Goal: Task Accomplishment & Management: Manage account settings

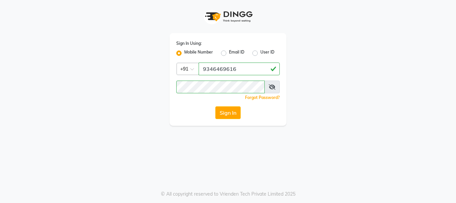
click at [226, 111] on button "Sign In" at bounding box center [227, 112] width 25 height 13
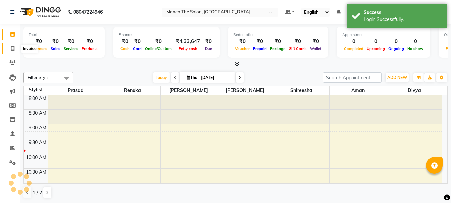
click at [12, 48] on icon at bounding box center [13, 48] width 4 height 5
select select "service"
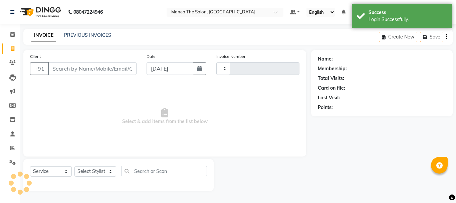
type input "2023"
select select "7351"
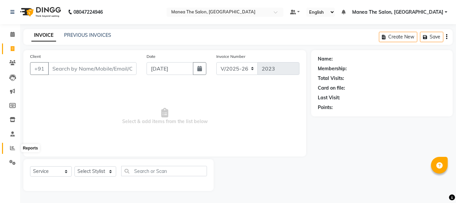
click at [16, 146] on span at bounding box center [13, 148] width 12 height 8
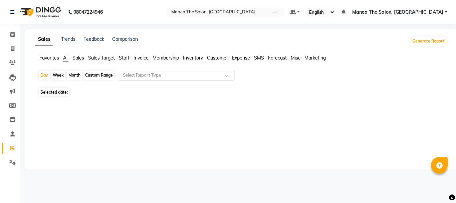
click at [74, 73] on div "Month" at bounding box center [74, 74] width 15 height 9
select select "9"
select select "2025"
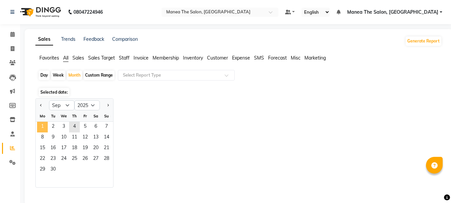
click at [42, 122] on span "1" at bounding box center [42, 127] width 11 height 11
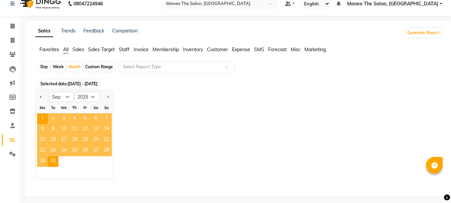
scroll to position [12, 0]
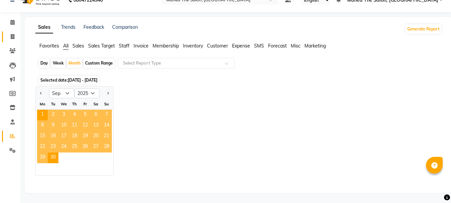
click at [6, 33] on link "Invoice" at bounding box center [10, 36] width 16 height 11
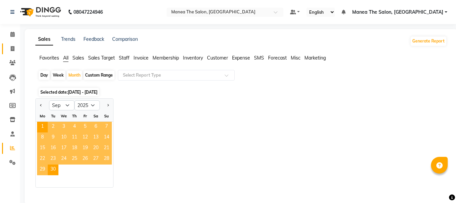
select select "service"
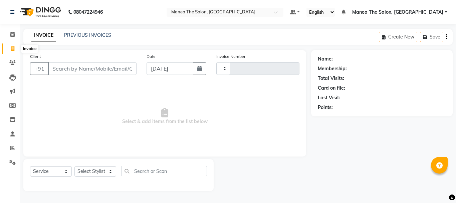
click at [11, 50] on icon at bounding box center [13, 48] width 4 height 5
select select "service"
click at [13, 46] on icon at bounding box center [13, 48] width 4 height 5
select select "service"
click at [9, 149] on span at bounding box center [13, 148] width 12 height 8
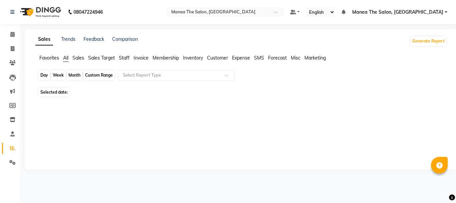
click at [41, 73] on div "Day" at bounding box center [44, 74] width 11 height 9
select select "9"
select select "2025"
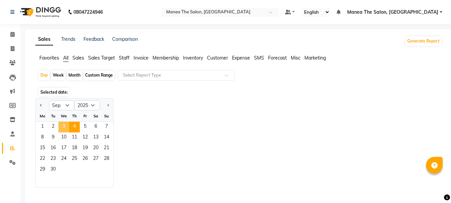
click at [62, 125] on span "3" at bounding box center [63, 127] width 11 height 11
click at [77, 73] on div "Month" at bounding box center [74, 74] width 15 height 9
select select "9"
select select "2025"
click at [70, 75] on div "Month" at bounding box center [74, 74] width 15 height 9
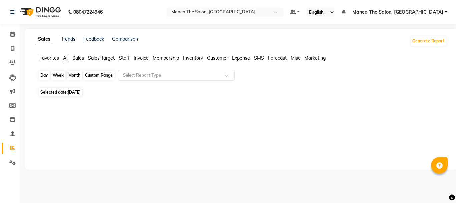
click at [70, 75] on div "Month" at bounding box center [74, 74] width 15 height 9
select select "9"
select select "2025"
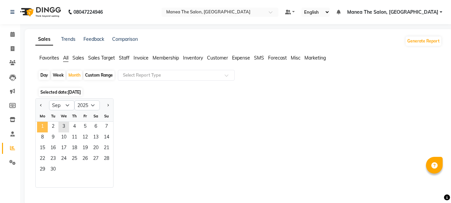
click at [40, 124] on span "1" at bounding box center [42, 127] width 11 height 11
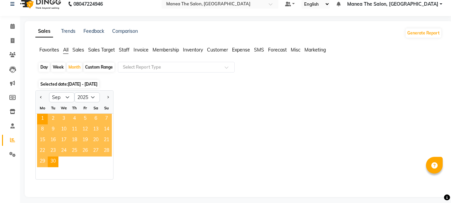
scroll to position [12, 0]
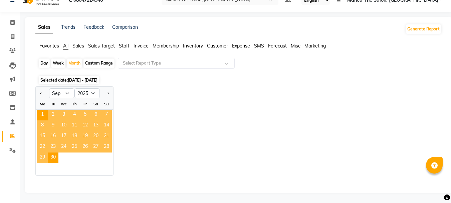
click at [197, 183] on div at bounding box center [237, 180] width 409 height 11
click at [43, 115] on span "1" at bounding box center [42, 115] width 11 height 11
click at [38, 62] on div "Day Week Month Custom Range Select Report Type" at bounding box center [238, 66] width 401 height 16
click at [44, 62] on div "Day" at bounding box center [44, 62] width 11 height 9
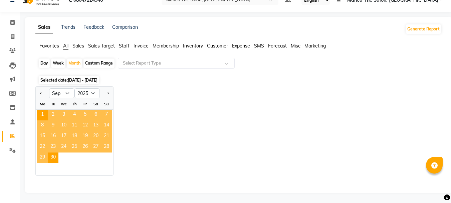
select select "9"
select select "2025"
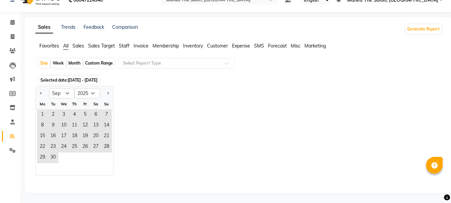
click at [75, 62] on div "Month" at bounding box center [74, 62] width 15 height 9
select select "9"
select select "2025"
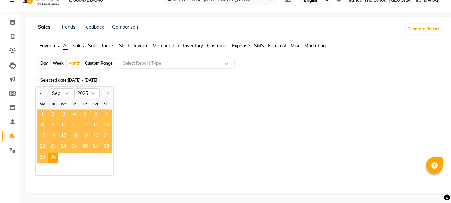
click at [47, 110] on span "1" at bounding box center [42, 115] width 11 height 11
click at [45, 67] on div "Day Week Month Custom Range Select Report Type" at bounding box center [238, 66] width 401 height 16
click at [13, 34] on icon at bounding box center [13, 36] width 4 height 5
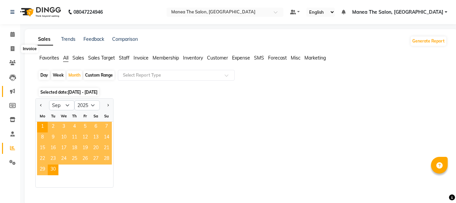
select select "service"
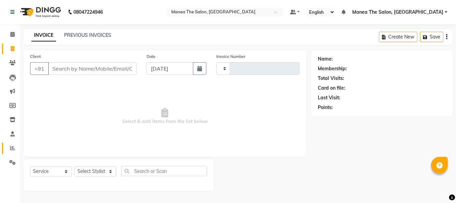
click at [10, 144] on link "Reports" at bounding box center [10, 148] width 16 height 11
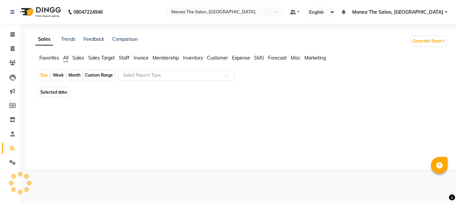
click at [70, 76] on div "Month" at bounding box center [74, 74] width 15 height 9
select select "9"
select select "2025"
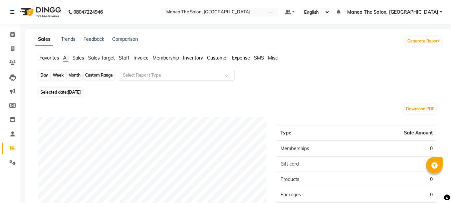
click at [76, 77] on div "Month" at bounding box center [74, 74] width 15 height 9
select select "9"
select select "2025"
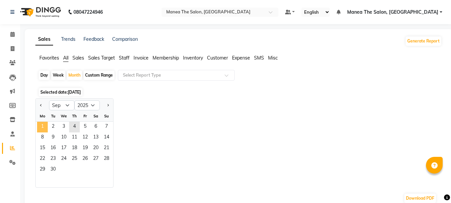
click at [45, 127] on span "1" at bounding box center [42, 127] width 11 height 11
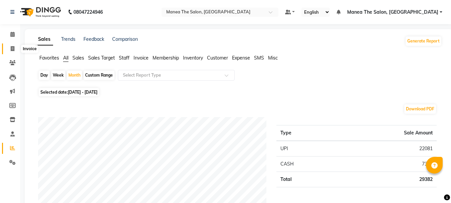
click at [13, 46] on icon at bounding box center [13, 48] width 4 height 5
select select "service"
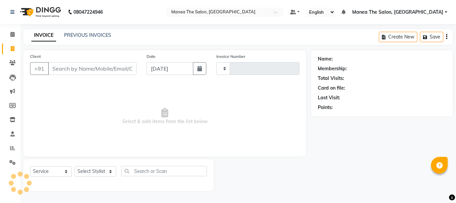
type input "2023"
select select "7351"
click at [80, 36] on link "PREVIOUS INVOICES" at bounding box center [87, 35] width 47 height 6
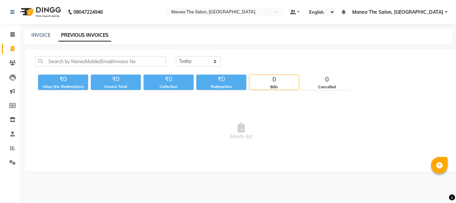
click at [60, 37] on link "PREVIOUS INVOICES" at bounding box center [84, 35] width 53 height 12
click at [217, 67] on div "[DATE] [DATE] Custom Range" at bounding box center [311, 64] width 281 height 16
click at [208, 60] on select "[DATE] [DATE] Custom Range" at bounding box center [198, 61] width 45 height 10
select select "[DATE]"
click at [176, 56] on select "[DATE] [DATE] Custom Range" at bounding box center [198, 61] width 45 height 10
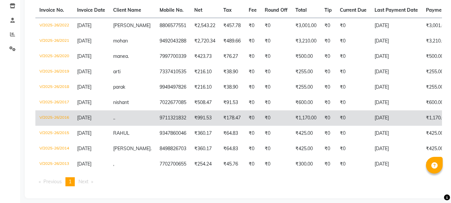
scroll to position [124, 0]
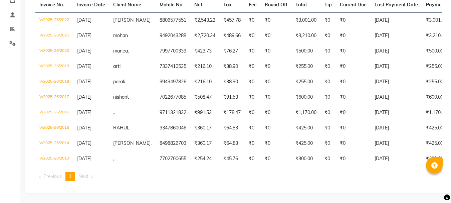
click at [95, 176] on li "Next page" at bounding box center [85, 176] width 21 height 9
click at [88, 177] on span "Next page" at bounding box center [83, 176] width 10 height 6
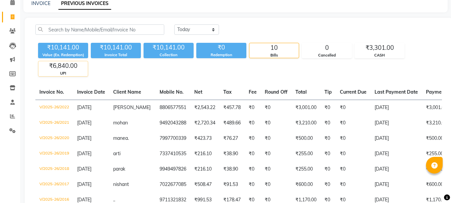
scroll to position [0, 0]
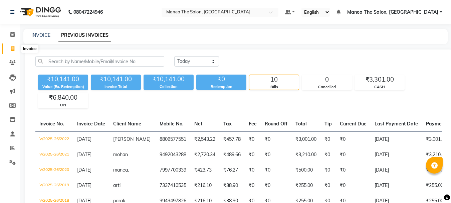
click at [17, 47] on span at bounding box center [13, 49] width 12 height 8
select select "service"
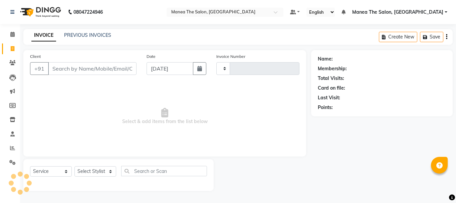
type input "2023"
select select "7351"
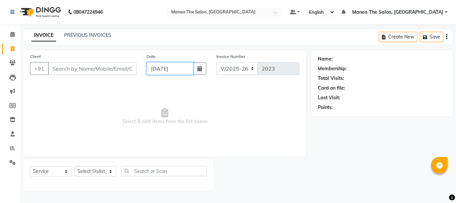
drag, startPoint x: 167, startPoint y: 70, endPoint x: 163, endPoint y: 75, distance: 5.9
click at [165, 72] on input "[DATE]" at bounding box center [170, 68] width 47 height 13
select select "9"
select select "2025"
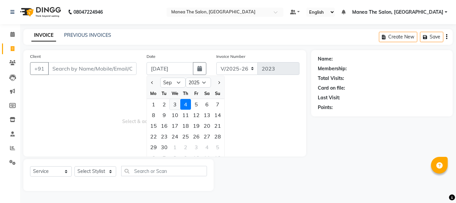
click at [174, 104] on div "3" at bounding box center [175, 104] width 11 height 11
type input "[DATE]"
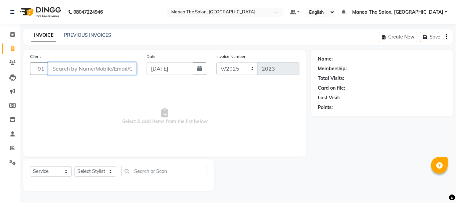
click at [86, 71] on input "Client" at bounding box center [92, 68] width 88 height 13
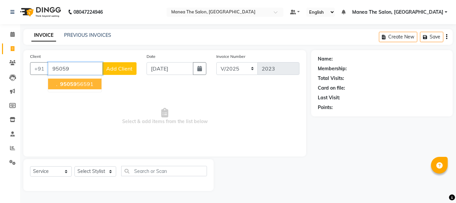
click at [80, 82] on ngb-highlight "95059 56591" at bounding box center [76, 83] width 35 height 7
type input "9505956591"
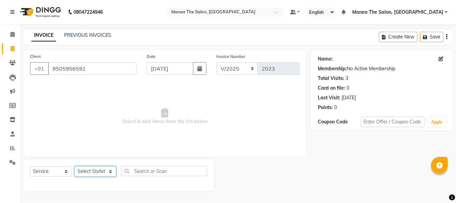
click at [99, 171] on select "Select Stylist [PERSON_NAME] Divya [PERSON_NAME] Renuka [PERSON_NAME]" at bounding box center [95, 171] width 42 height 10
select select "63576"
click at [74, 166] on select "Select Stylist [PERSON_NAME] Divya [PERSON_NAME] Renuka [PERSON_NAME]" at bounding box center [95, 171] width 42 height 10
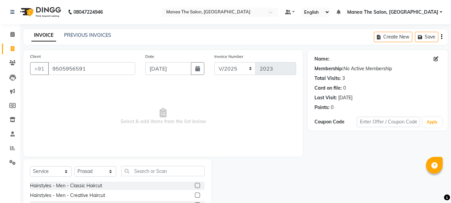
click at [195, 185] on label at bounding box center [197, 185] width 5 height 5
click at [195, 185] on input "checkbox" at bounding box center [197, 185] width 4 height 4
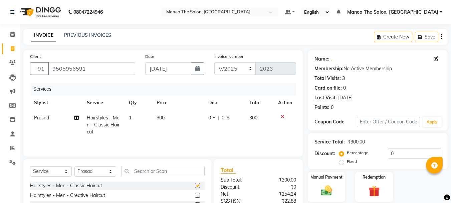
checkbox input "false"
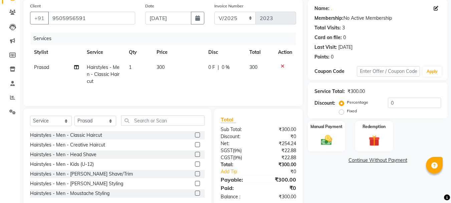
scroll to position [65, 0]
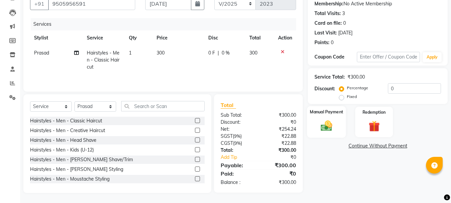
click at [329, 131] on img at bounding box center [326, 125] width 19 height 13
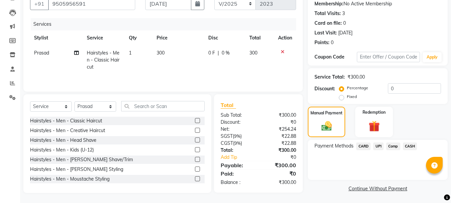
click at [378, 150] on span "UPI" at bounding box center [378, 146] width 10 height 8
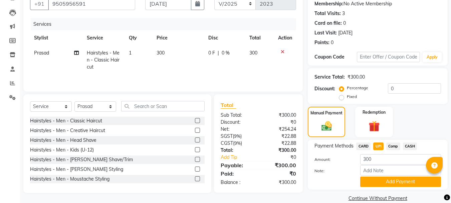
scroll to position [75, 0]
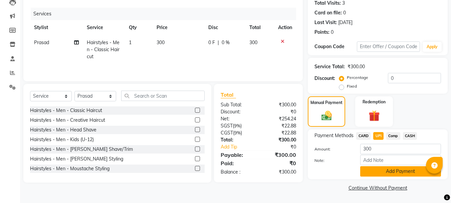
click at [371, 172] on button "Add Payment" at bounding box center [400, 171] width 81 height 10
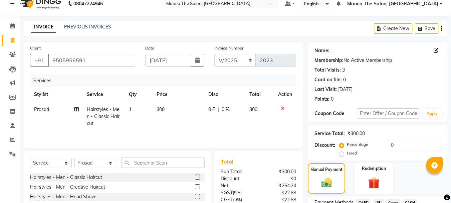
scroll to position [103, 0]
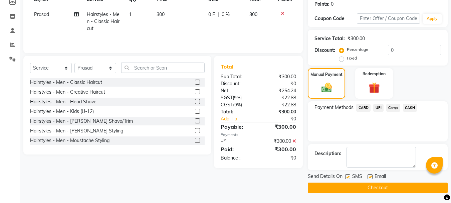
click at [366, 186] on button "Checkout" at bounding box center [378, 187] width 140 height 10
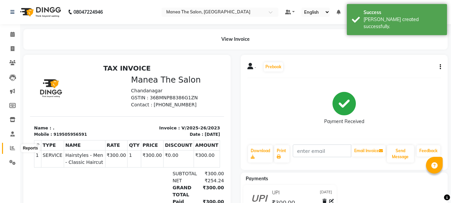
click at [14, 145] on icon at bounding box center [12, 147] width 5 height 5
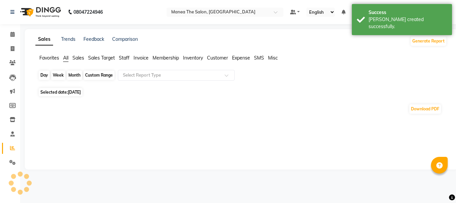
click at [44, 77] on div "Day" at bounding box center [44, 74] width 11 height 9
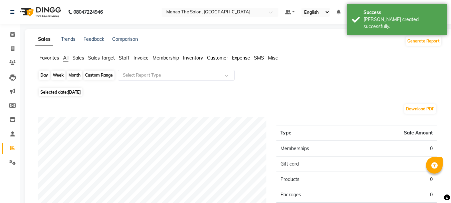
click at [45, 73] on div "Day" at bounding box center [44, 74] width 11 height 9
select select "9"
select select "2025"
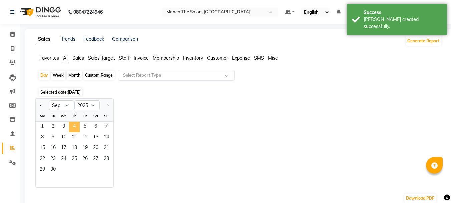
click at [72, 125] on span "4" at bounding box center [74, 127] width 11 height 11
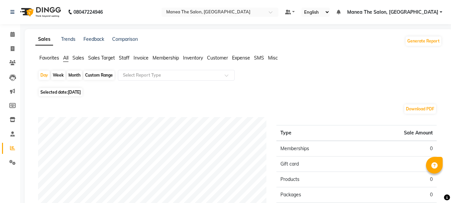
click at [70, 75] on div "Month" at bounding box center [74, 74] width 15 height 9
select select "9"
select select "2025"
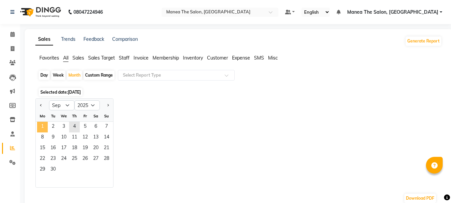
click at [45, 126] on span "1" at bounding box center [42, 127] width 11 height 11
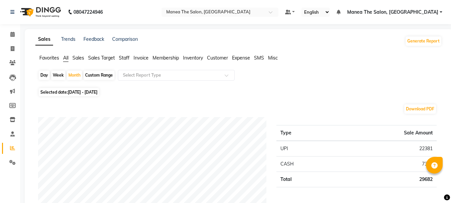
click at [47, 74] on div "Day" at bounding box center [44, 74] width 11 height 9
select select "9"
select select "2025"
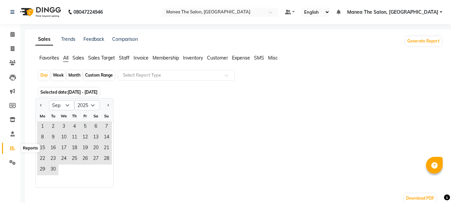
click at [17, 150] on span at bounding box center [13, 148] width 12 height 8
click at [45, 127] on span "1" at bounding box center [42, 127] width 11 height 11
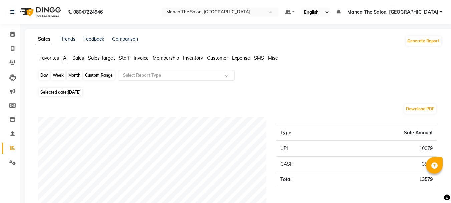
click at [40, 74] on div "Day" at bounding box center [44, 74] width 11 height 9
select select "9"
select select "2025"
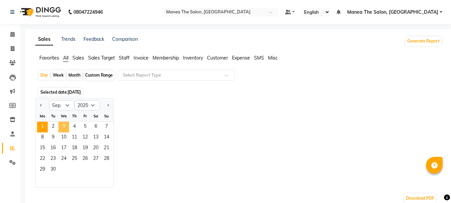
click at [65, 129] on span "3" at bounding box center [63, 127] width 11 height 11
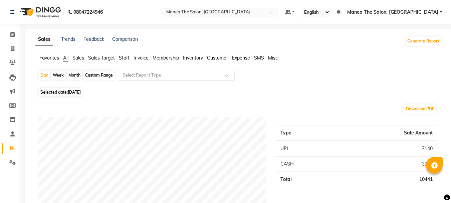
click at [76, 71] on div "Month" at bounding box center [74, 74] width 15 height 9
select select "9"
select select "2025"
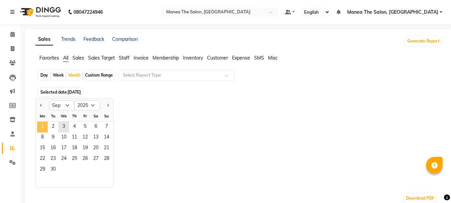
click at [40, 125] on span "1" at bounding box center [42, 127] width 11 height 11
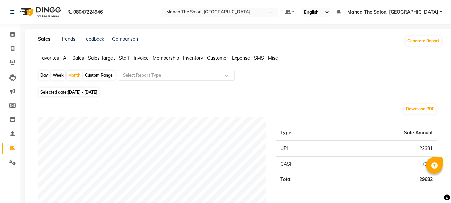
click at [14, 54] on li "Invoice" at bounding box center [10, 49] width 20 height 14
click at [13, 48] on icon at bounding box center [13, 48] width 4 height 5
select select "service"
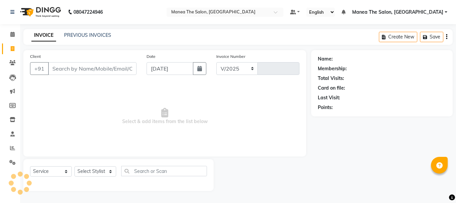
select select "7351"
type input "2024"
click at [11, 146] on icon at bounding box center [12, 147] width 5 height 5
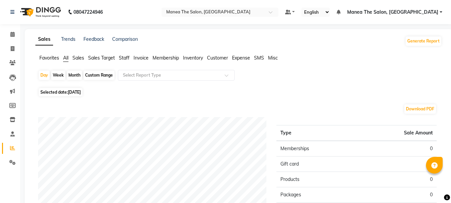
click at [73, 76] on div "Month" at bounding box center [74, 74] width 15 height 9
select select "9"
select select "2025"
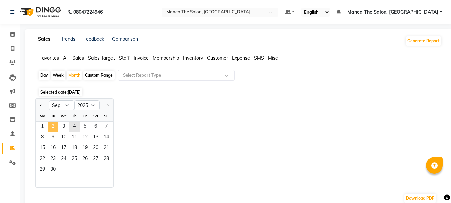
click at [52, 131] on span "2" at bounding box center [53, 127] width 11 height 11
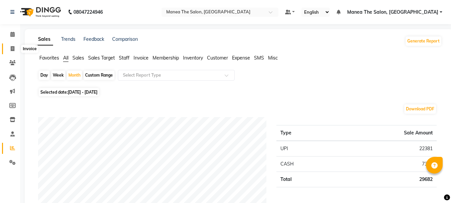
click at [8, 46] on span at bounding box center [13, 49] width 12 height 8
select select "service"
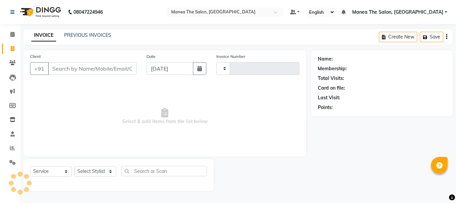
type input "2024"
select select "7351"
click at [15, 150] on span at bounding box center [13, 148] width 12 height 8
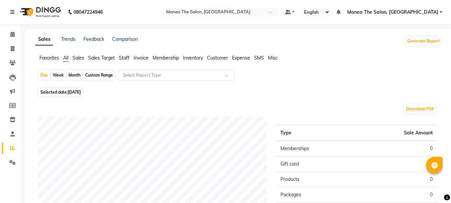
click at [74, 78] on div "Month" at bounding box center [74, 74] width 15 height 9
select select "9"
select select "2025"
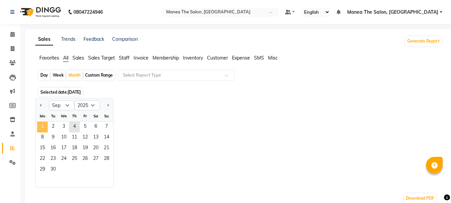
click at [39, 123] on span "1" at bounding box center [42, 127] width 11 height 11
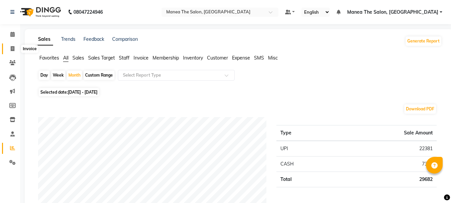
click at [15, 51] on span at bounding box center [13, 49] width 12 height 8
select select "service"
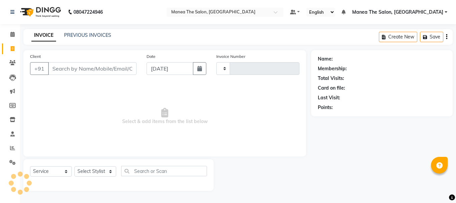
type input "2024"
select select "7351"
click at [8, 145] on span at bounding box center [13, 148] width 12 height 8
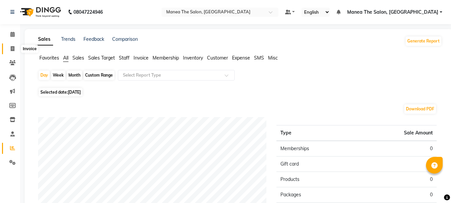
click at [11, 47] on icon at bounding box center [13, 48] width 4 height 5
select select "service"
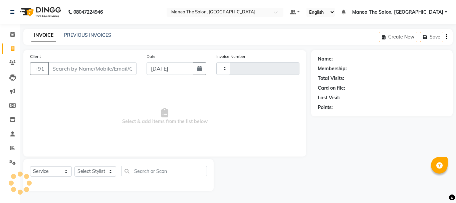
type input "2024"
select select "7351"
click at [13, 148] on icon at bounding box center [12, 147] width 5 height 5
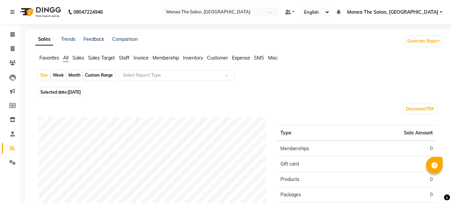
click at [79, 77] on div "Month" at bounding box center [74, 74] width 15 height 9
select select "9"
select select "2025"
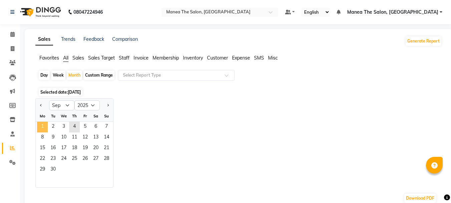
click at [44, 125] on span "1" at bounding box center [42, 127] width 11 height 11
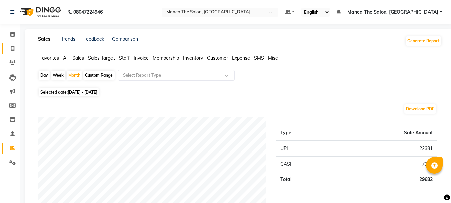
click at [11, 44] on link "Invoice" at bounding box center [10, 48] width 16 height 11
select select "service"
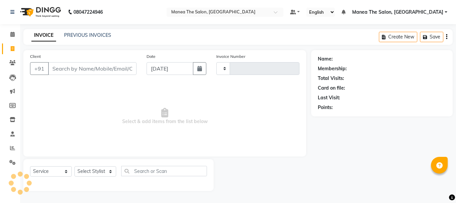
type input "2024"
select select "7351"
click at [18, 150] on span at bounding box center [13, 148] width 12 height 8
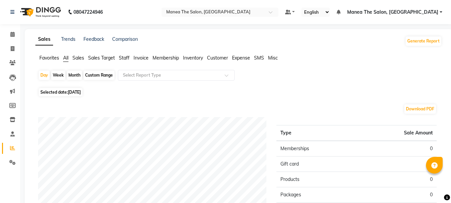
click at [72, 77] on div "Month" at bounding box center [74, 74] width 15 height 9
select select "9"
select select "2025"
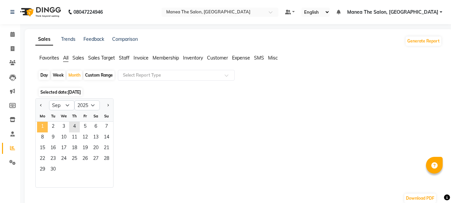
click at [42, 124] on span "1" at bounding box center [42, 127] width 11 height 11
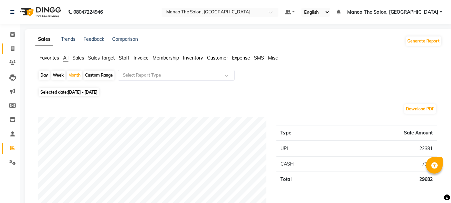
click at [6, 48] on link "Invoice" at bounding box center [10, 48] width 16 height 11
select select "service"
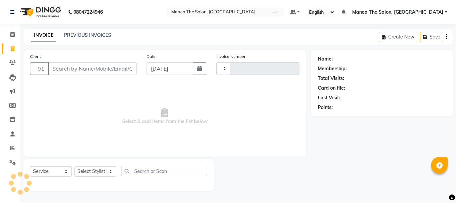
type input "2024"
select select "7351"
click at [60, 65] on input "Client" at bounding box center [92, 68] width 88 height 13
click at [77, 71] on input "Client" at bounding box center [92, 68] width 88 height 13
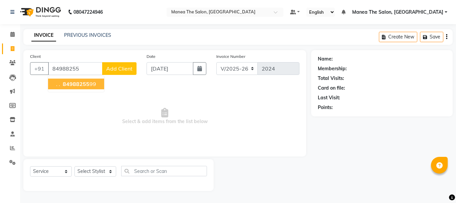
click at [79, 87] on button ". . 84988255 99" at bounding box center [76, 83] width 56 height 11
type input "8498825599"
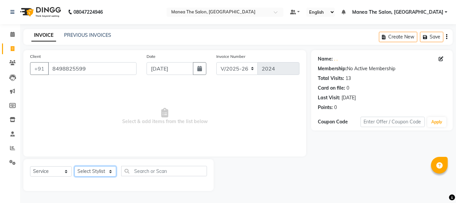
click at [92, 174] on select "Select Stylist [PERSON_NAME] Divya [PERSON_NAME] Renuka [PERSON_NAME]" at bounding box center [95, 171] width 42 height 10
select select "63586"
click at [74, 166] on select "Select Stylist [PERSON_NAME] Divya [PERSON_NAME] Renuka [PERSON_NAME]" at bounding box center [95, 171] width 42 height 10
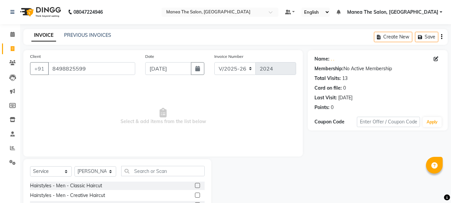
click at [195, 186] on label at bounding box center [197, 185] width 5 height 5
click at [195, 186] on input "checkbox" at bounding box center [197, 185] width 4 height 4
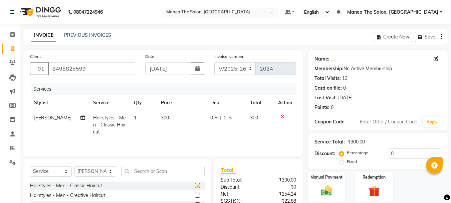
checkbox input "false"
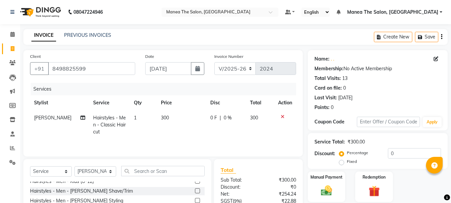
click at [195, 190] on label at bounding box center [197, 190] width 5 height 5
click at [195, 190] on input "checkbox" at bounding box center [197, 191] width 4 height 4
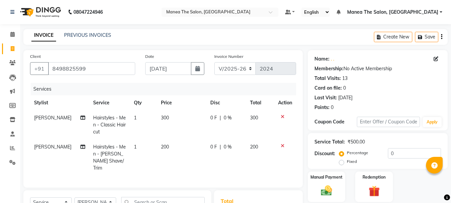
checkbox input "false"
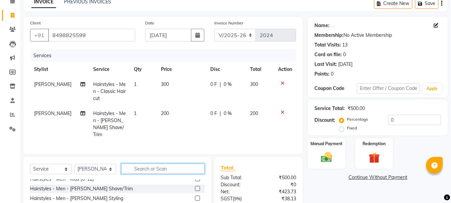
click at [192, 166] on input "text" at bounding box center [162, 168] width 83 height 10
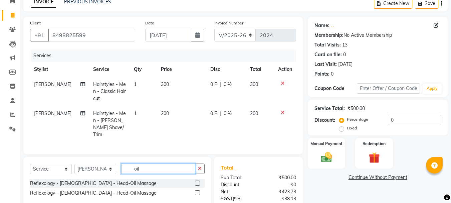
type input "oil"
click at [199, 181] on label at bounding box center [197, 182] width 5 height 5
click at [199, 181] on input "checkbox" at bounding box center [197, 183] width 4 height 4
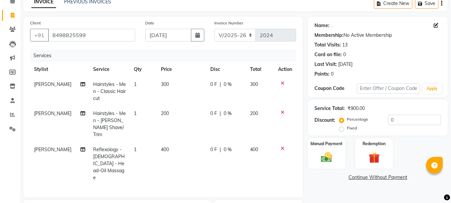
checkbox input "false"
click at [408, 118] on input "0" at bounding box center [414, 120] width 53 height 10
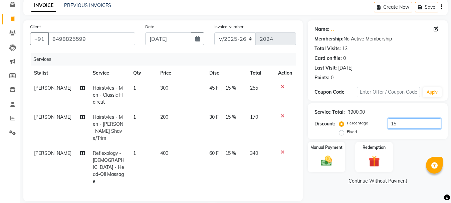
scroll to position [22, 0]
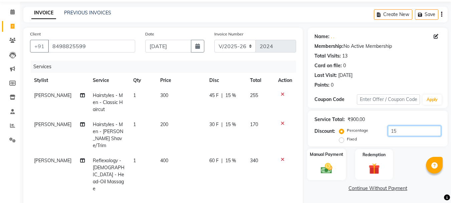
type input "15"
click at [329, 159] on div "Manual Payment" at bounding box center [326, 164] width 39 height 32
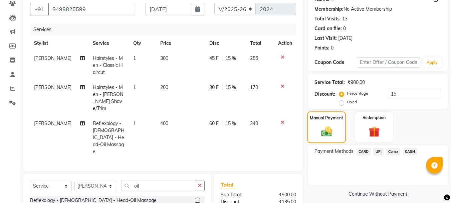
scroll to position [123, 0]
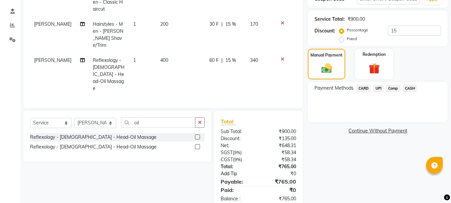
click at [227, 170] on link "Add Tip" at bounding box center [241, 173] width 50 height 7
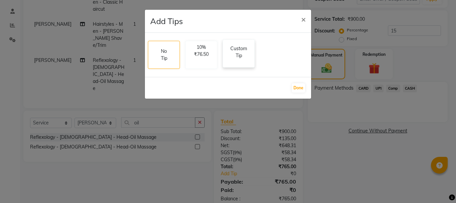
click at [245, 53] on p "Custom Tip" at bounding box center [238, 52] width 23 height 14
select select "63586"
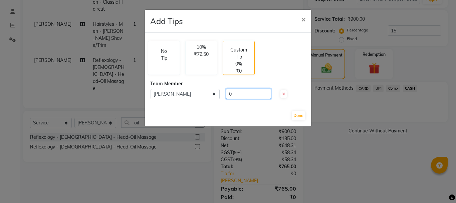
click at [241, 95] on input "0" at bounding box center [248, 93] width 45 height 10
type input "25"
click at [299, 114] on button "Done" at bounding box center [298, 115] width 13 height 9
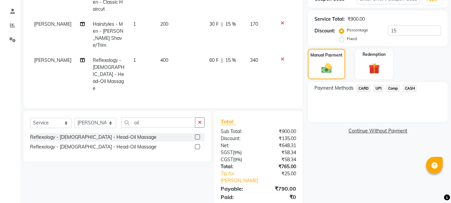
click at [363, 90] on span "CARD" at bounding box center [363, 88] width 14 height 8
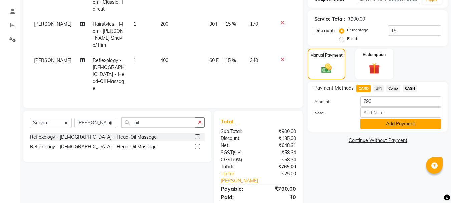
click at [369, 123] on button "Add Payment" at bounding box center [400, 124] width 81 height 10
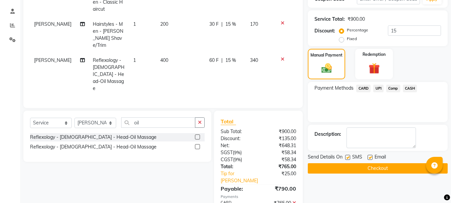
click at [350, 170] on button "Checkout" at bounding box center [378, 168] width 140 height 10
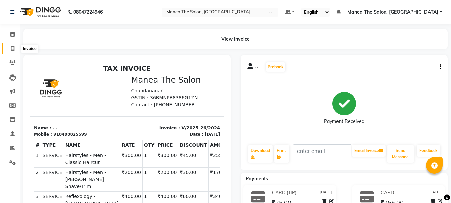
click at [12, 50] on icon at bounding box center [13, 48] width 4 height 5
select select "service"
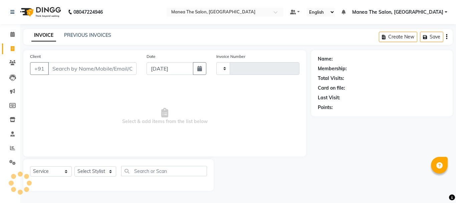
type input "2025"
select select "7351"
click at [102, 34] on link "PREVIOUS INVOICES" at bounding box center [87, 35] width 47 height 6
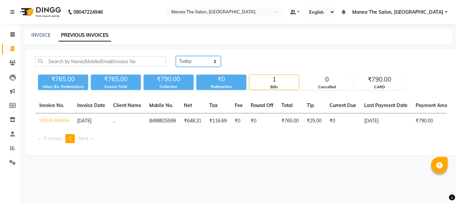
click at [195, 62] on select "[DATE] [DATE] Custom Range" at bounding box center [198, 61] width 45 height 10
select select "[DATE]"
click at [176, 56] on select "[DATE] [DATE] Custom Range" at bounding box center [198, 61] width 45 height 10
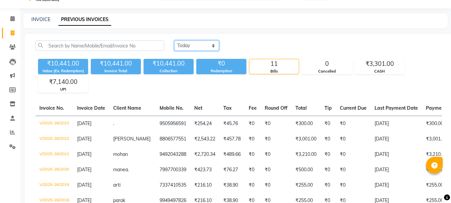
scroll to position [6, 0]
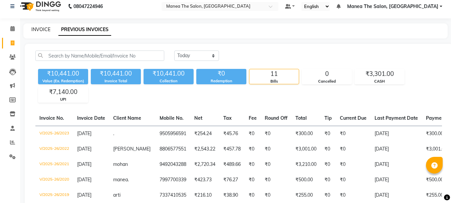
click at [37, 28] on link "INVOICE" at bounding box center [40, 29] width 19 height 6
select select "service"
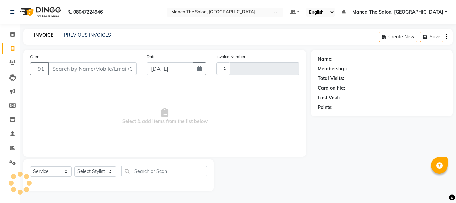
type input "2025"
select select "7351"
click at [80, 65] on input "Client" at bounding box center [92, 68] width 88 height 13
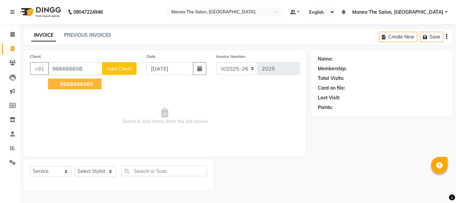
click at [68, 82] on span "986666608" at bounding box center [75, 83] width 30 height 7
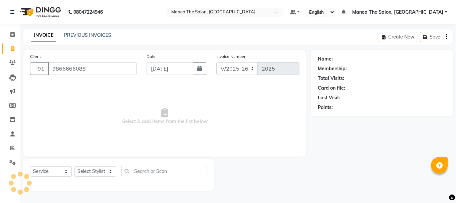
type input "9866666088"
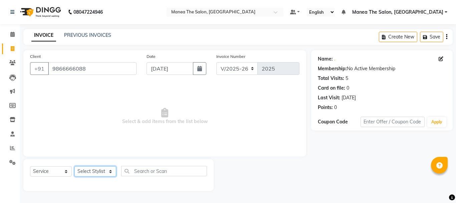
click at [94, 171] on select "Select Stylist [PERSON_NAME] Divya [PERSON_NAME] Renuka [PERSON_NAME]" at bounding box center [95, 171] width 42 height 10
select select "63586"
click at [74, 166] on select "Select Stylist [PERSON_NAME] Divya [PERSON_NAME] Renuka [PERSON_NAME]" at bounding box center [95, 171] width 42 height 10
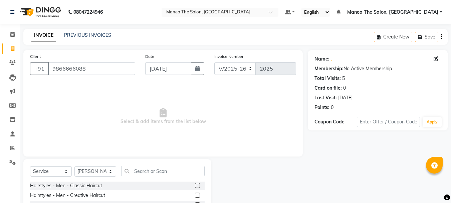
click at [195, 183] on label at bounding box center [197, 185] width 5 height 5
click at [195, 183] on input "checkbox" at bounding box center [197, 185] width 4 height 4
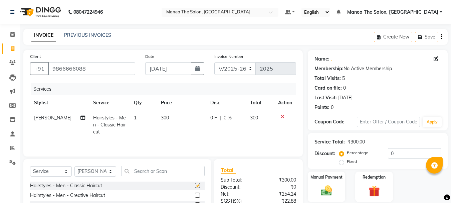
checkbox input "false"
click at [401, 152] on input "0" at bounding box center [414, 153] width 53 height 10
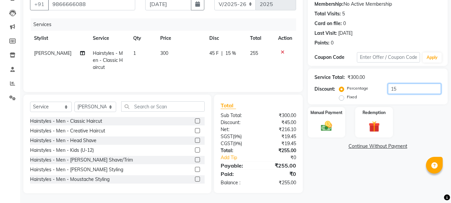
scroll to position [65, 0]
type input "15"
click at [334, 131] on img at bounding box center [326, 125] width 19 height 13
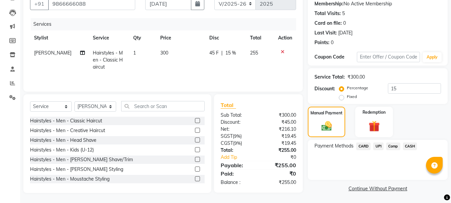
click at [379, 146] on span "UPI" at bounding box center [378, 146] width 10 height 8
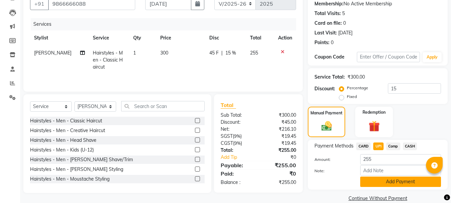
click at [380, 179] on button "Add Payment" at bounding box center [400, 181] width 81 height 10
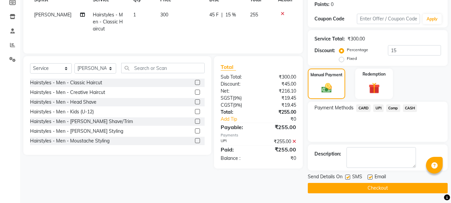
scroll to position [103, 0]
click at [379, 185] on button "Checkout" at bounding box center [378, 187] width 140 height 10
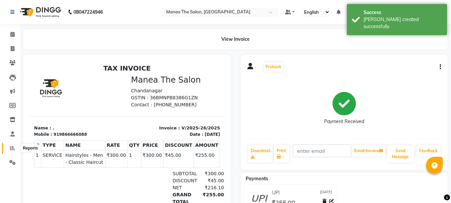
click at [11, 148] on icon at bounding box center [12, 147] width 5 height 5
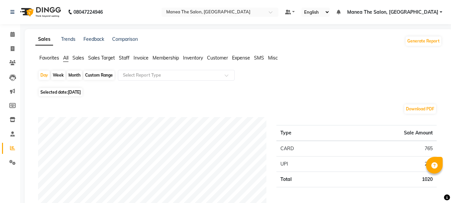
click at [73, 75] on div "Month" at bounding box center [74, 74] width 15 height 9
select select "9"
select select "2025"
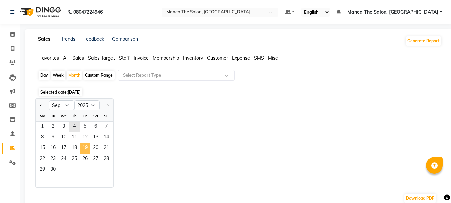
click at [81, 144] on span "19" at bounding box center [85, 148] width 11 height 11
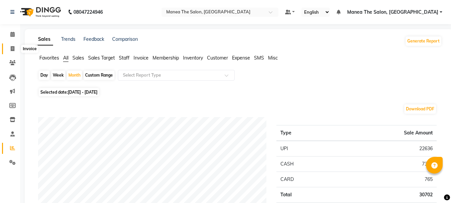
click at [12, 49] on icon at bounding box center [13, 48] width 4 height 5
select select "service"
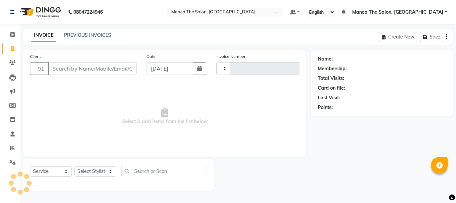
type input "2026"
select select "7351"
click at [12, 144] on link "Reports" at bounding box center [10, 148] width 16 height 11
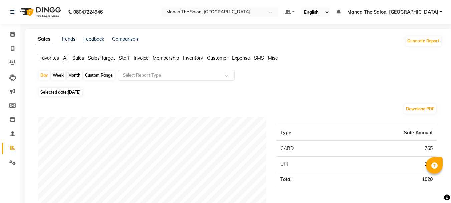
click at [75, 74] on div "Month" at bounding box center [74, 74] width 15 height 9
select select "9"
select select "2025"
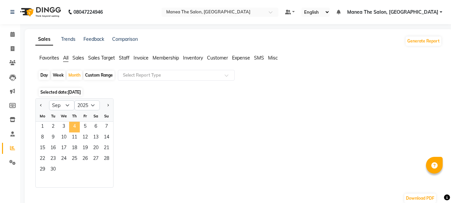
click at [77, 127] on span "4" at bounding box center [74, 127] width 11 height 11
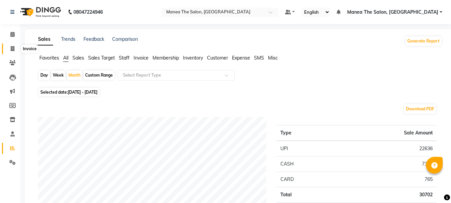
click at [13, 49] on icon at bounding box center [13, 48] width 4 height 5
select select "7351"
select select "service"
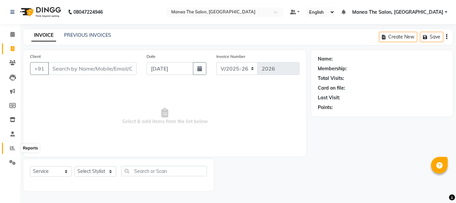
click at [12, 147] on icon at bounding box center [12, 147] width 5 height 5
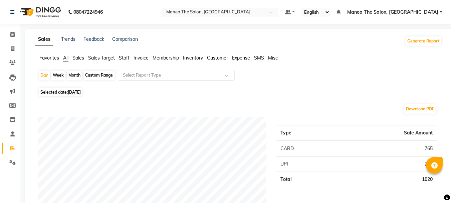
click at [75, 74] on div "Month" at bounding box center [74, 74] width 15 height 9
select select "9"
select select "2025"
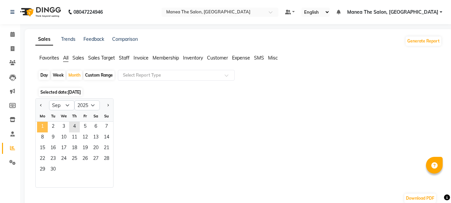
click at [43, 124] on span "1" at bounding box center [42, 127] width 11 height 11
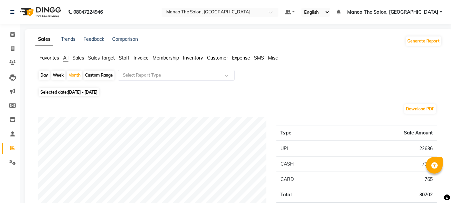
click at [43, 75] on div "Day" at bounding box center [44, 74] width 11 height 9
select select "9"
select select "2025"
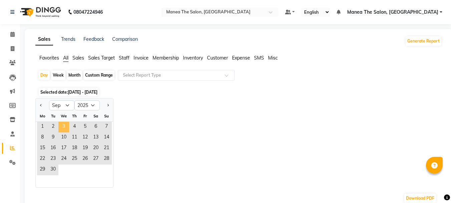
click at [65, 129] on span "3" at bounding box center [63, 127] width 11 height 11
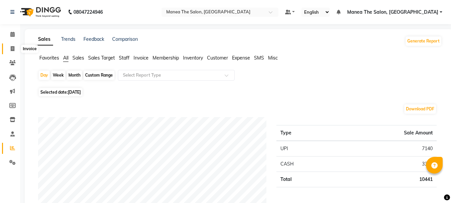
click at [12, 47] on icon at bounding box center [13, 48] width 4 height 5
select select "service"
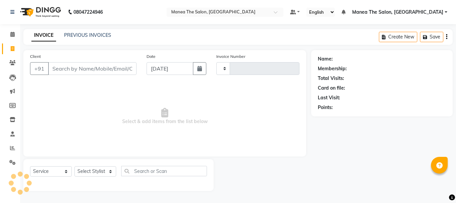
type input "2026"
select select "7351"
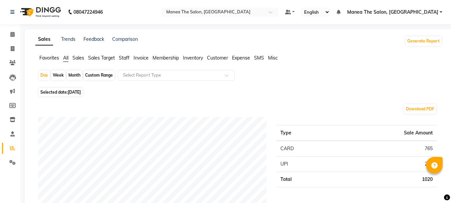
scroll to position [177, 0]
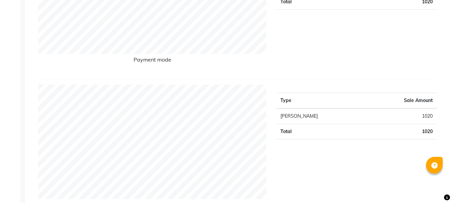
drag, startPoint x: 456, startPoint y: 52, endPoint x: 327, endPoint y: 51, distance: 129.2
click at [327, 51] on div "Type Sale Amount CARD 765 UPI 255 Total 1020" at bounding box center [356, 7] width 170 height 134
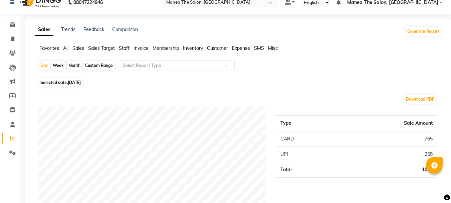
scroll to position [0, 0]
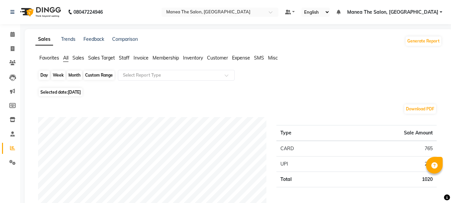
click at [43, 76] on div "Day" at bounding box center [44, 74] width 11 height 9
select select "9"
select select "2025"
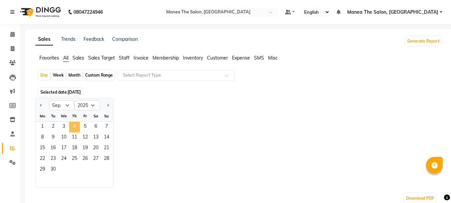
click at [76, 125] on span "4" at bounding box center [74, 127] width 11 height 11
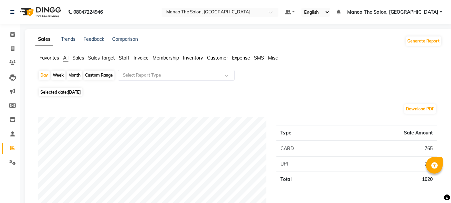
click at [75, 76] on div "Month" at bounding box center [74, 74] width 15 height 9
select select "9"
select select "2025"
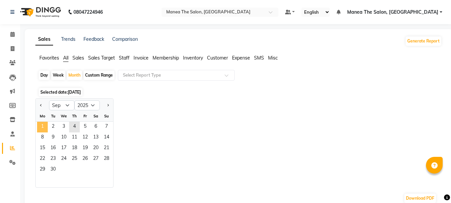
click at [44, 128] on span "1" at bounding box center [42, 127] width 11 height 11
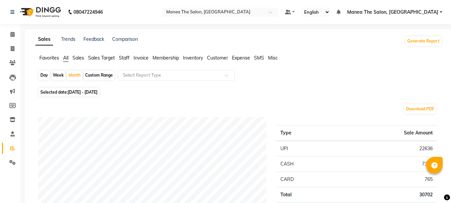
click at [40, 78] on div "Day" at bounding box center [44, 74] width 11 height 9
select select "9"
select select "2025"
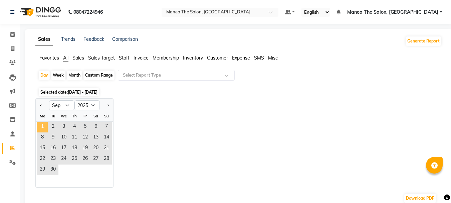
click at [42, 129] on span "1" at bounding box center [42, 127] width 11 height 11
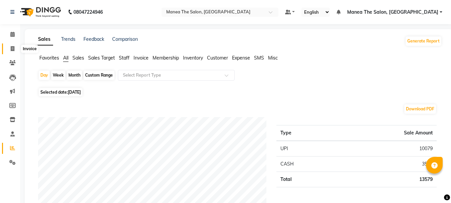
click at [12, 50] on icon at bounding box center [13, 48] width 4 height 5
select select "service"
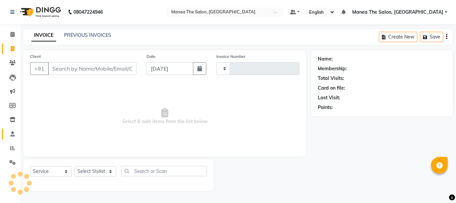
type input "2026"
select select "7351"
click at [12, 149] on icon at bounding box center [12, 147] width 5 height 5
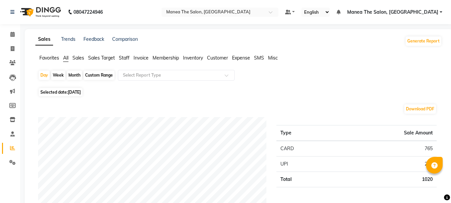
click at [76, 79] on div "Month" at bounding box center [74, 74] width 15 height 9
select select "9"
select select "2025"
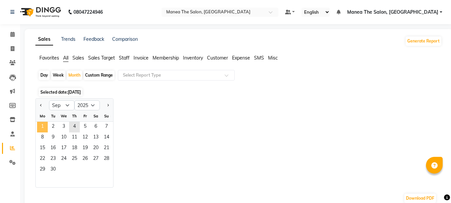
click at [46, 127] on span "1" at bounding box center [42, 127] width 11 height 11
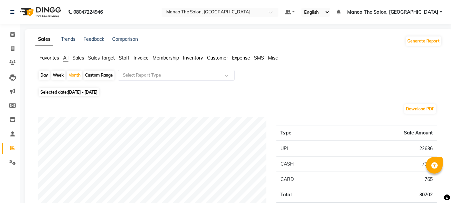
click at [41, 78] on div "Day" at bounding box center [44, 74] width 11 height 9
select select "9"
select select "2025"
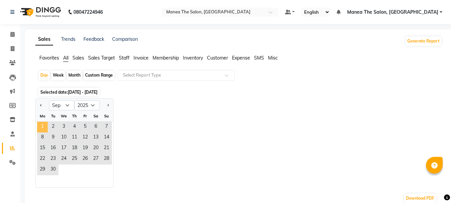
click at [47, 128] on span "1" at bounding box center [42, 127] width 11 height 11
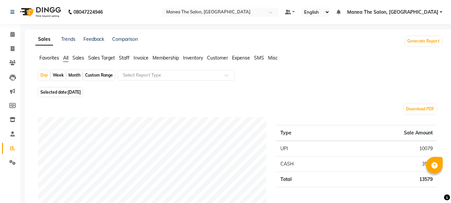
click at [77, 76] on div "Month" at bounding box center [74, 74] width 15 height 9
select select "9"
select select "2025"
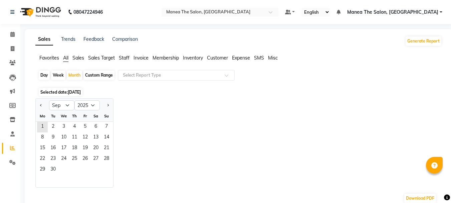
click at [40, 79] on div "Day" at bounding box center [44, 74] width 11 height 9
select select "9"
select select "2025"
click at [44, 124] on span "1" at bounding box center [42, 127] width 11 height 11
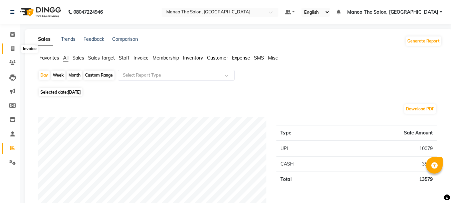
click at [11, 45] on span at bounding box center [13, 49] width 12 height 8
select select "service"
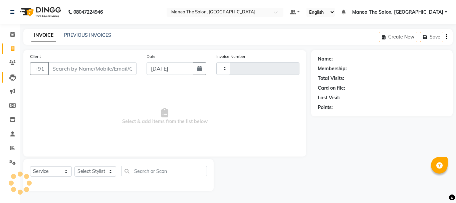
type input "2026"
select select "7351"
click at [12, 147] on icon at bounding box center [12, 147] width 5 height 5
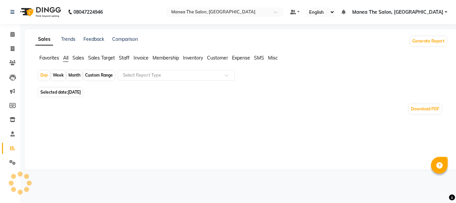
click at [73, 77] on div "Month" at bounding box center [74, 74] width 15 height 9
select select "9"
select select "2025"
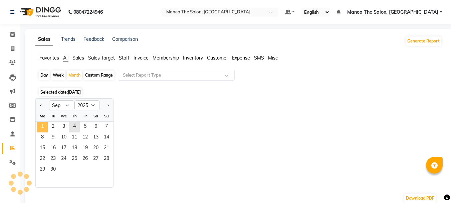
click at [44, 128] on span "1" at bounding box center [42, 127] width 11 height 11
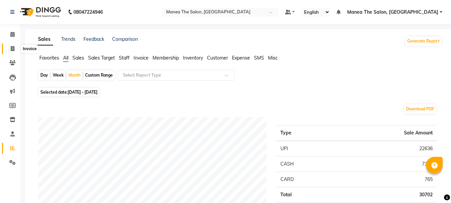
click at [13, 51] on span at bounding box center [13, 49] width 12 height 8
select select "service"
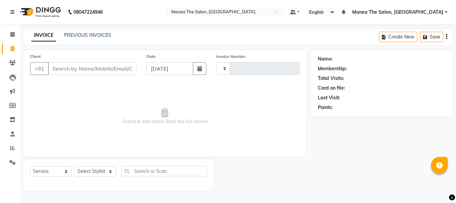
type input "2026"
select select "7351"
click at [9, 147] on span at bounding box center [13, 148] width 12 height 8
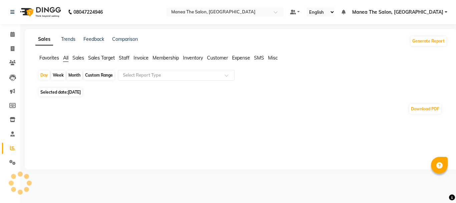
click at [70, 77] on div "Month" at bounding box center [74, 74] width 15 height 9
select select "9"
select select "2025"
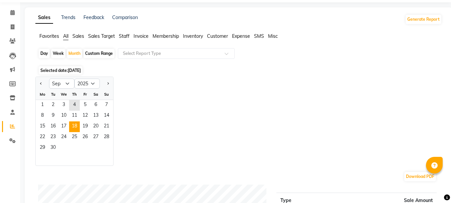
scroll to position [33, 0]
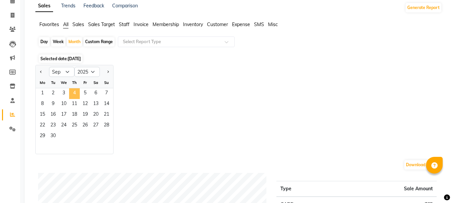
click at [77, 94] on span "4" at bounding box center [74, 93] width 11 height 11
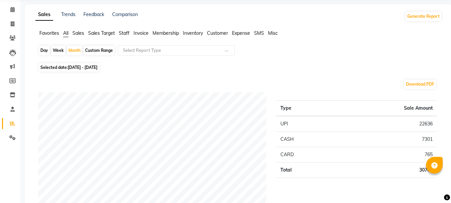
scroll to position [0, 0]
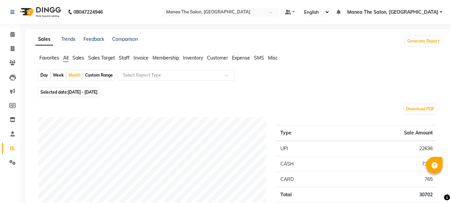
click at [44, 75] on div "Day" at bounding box center [44, 74] width 11 height 9
select select "9"
select select "2025"
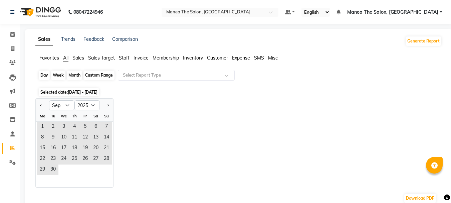
click at [48, 76] on div "Day" at bounding box center [44, 74] width 11 height 9
